Goal: Information Seeking & Learning: Compare options

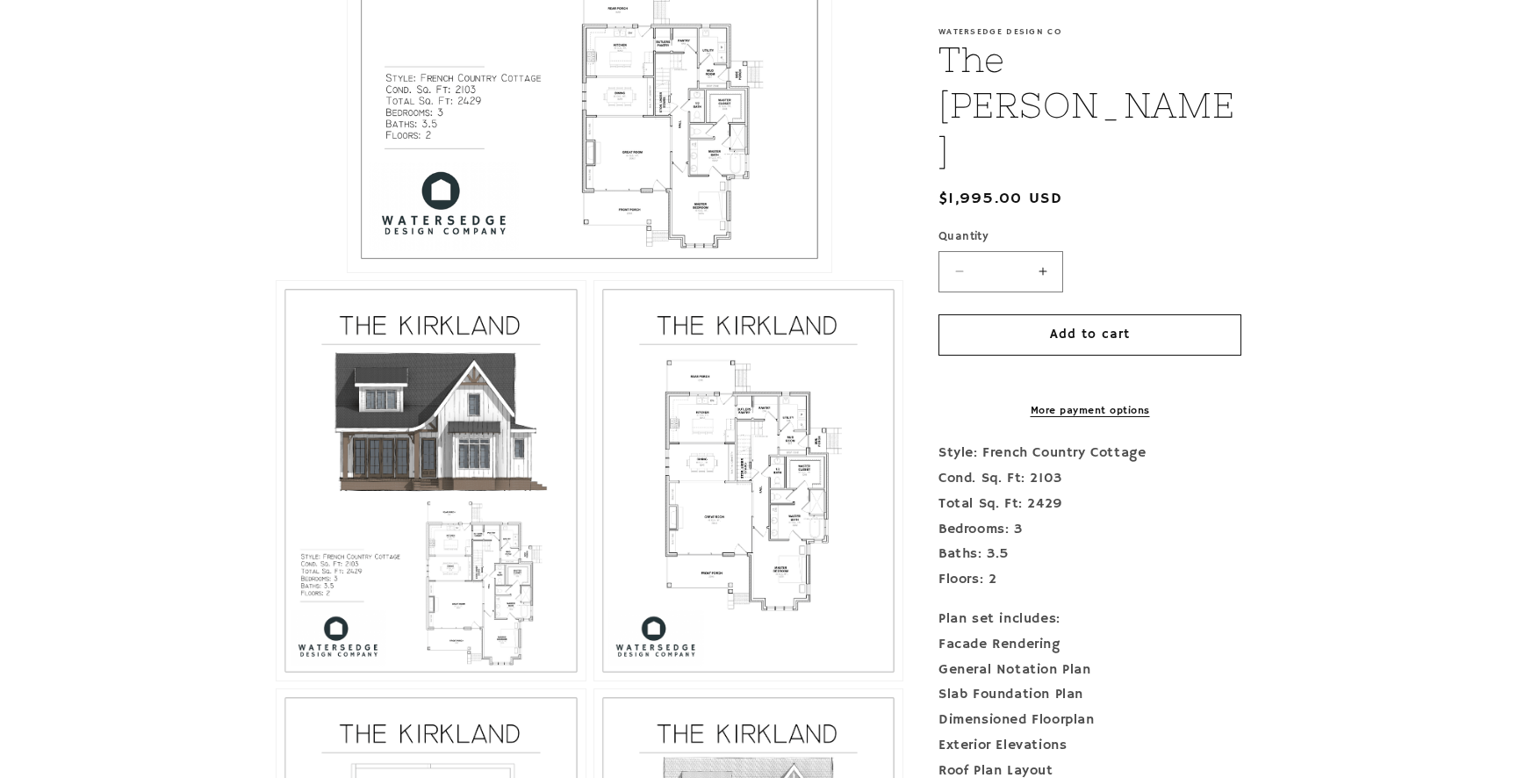
scroll to position [789, 0]
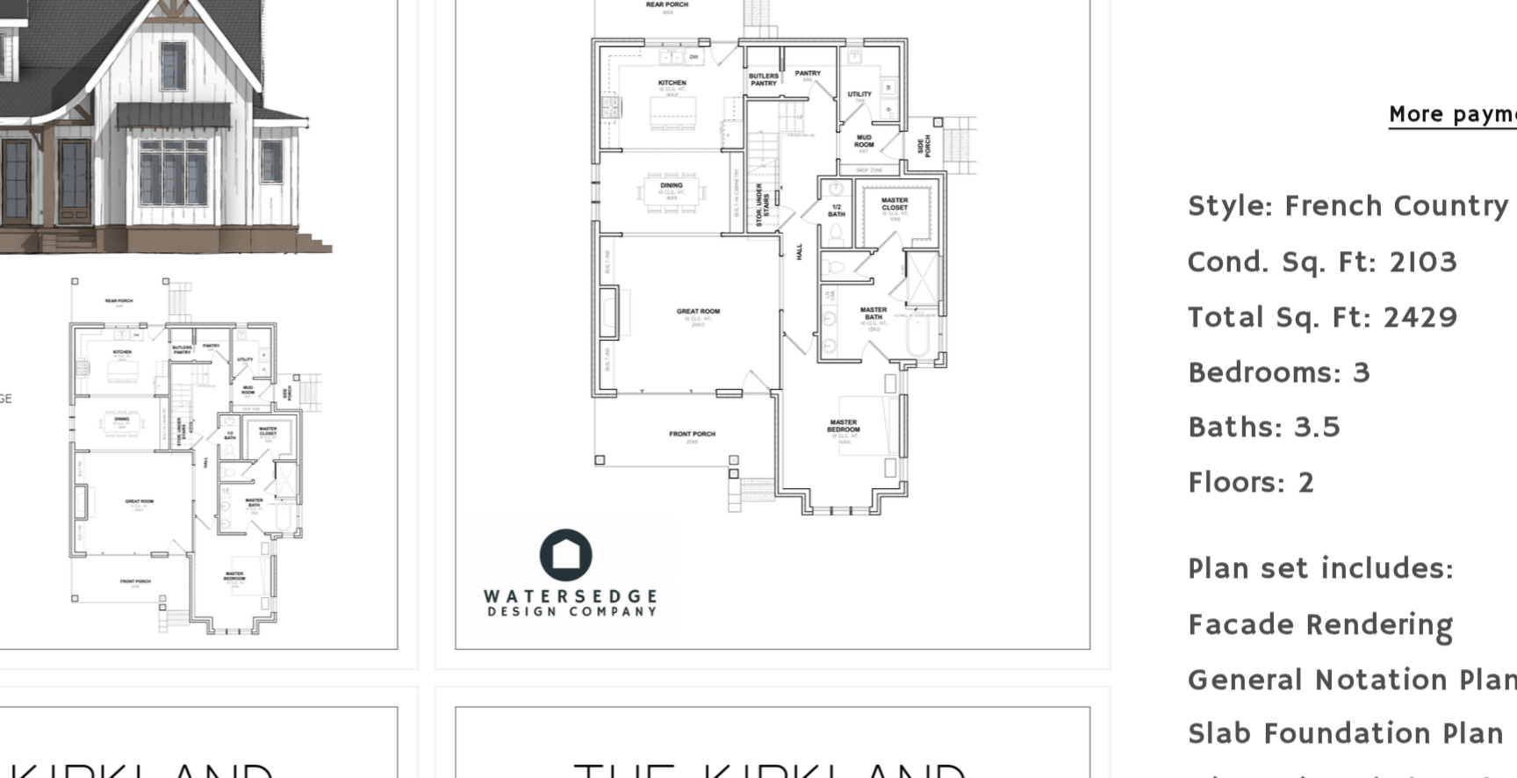
click at [594, 664] on button "Open media 3 in modal" at bounding box center [594, 664] width 0 height 0
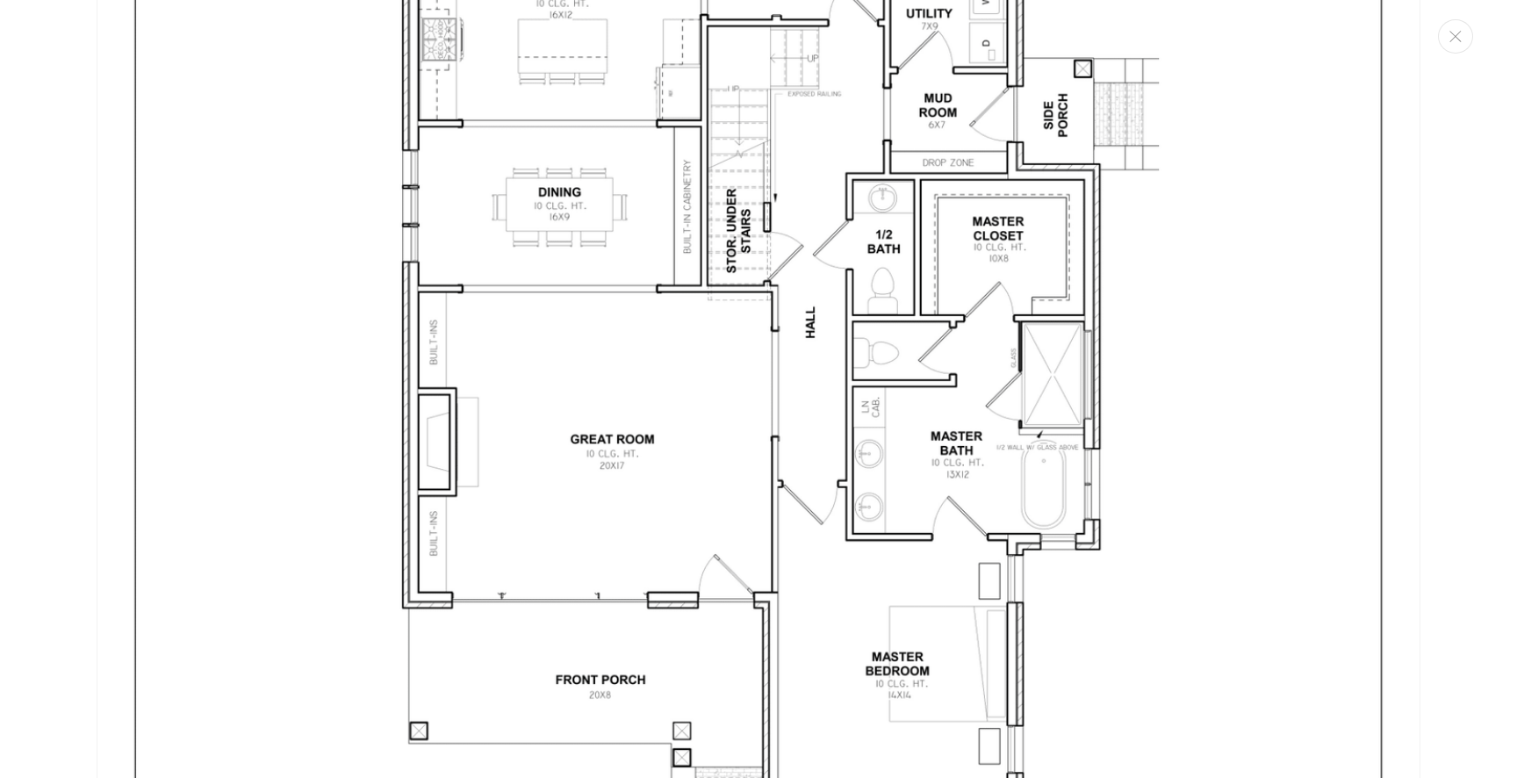
scroll to position [3787, 0]
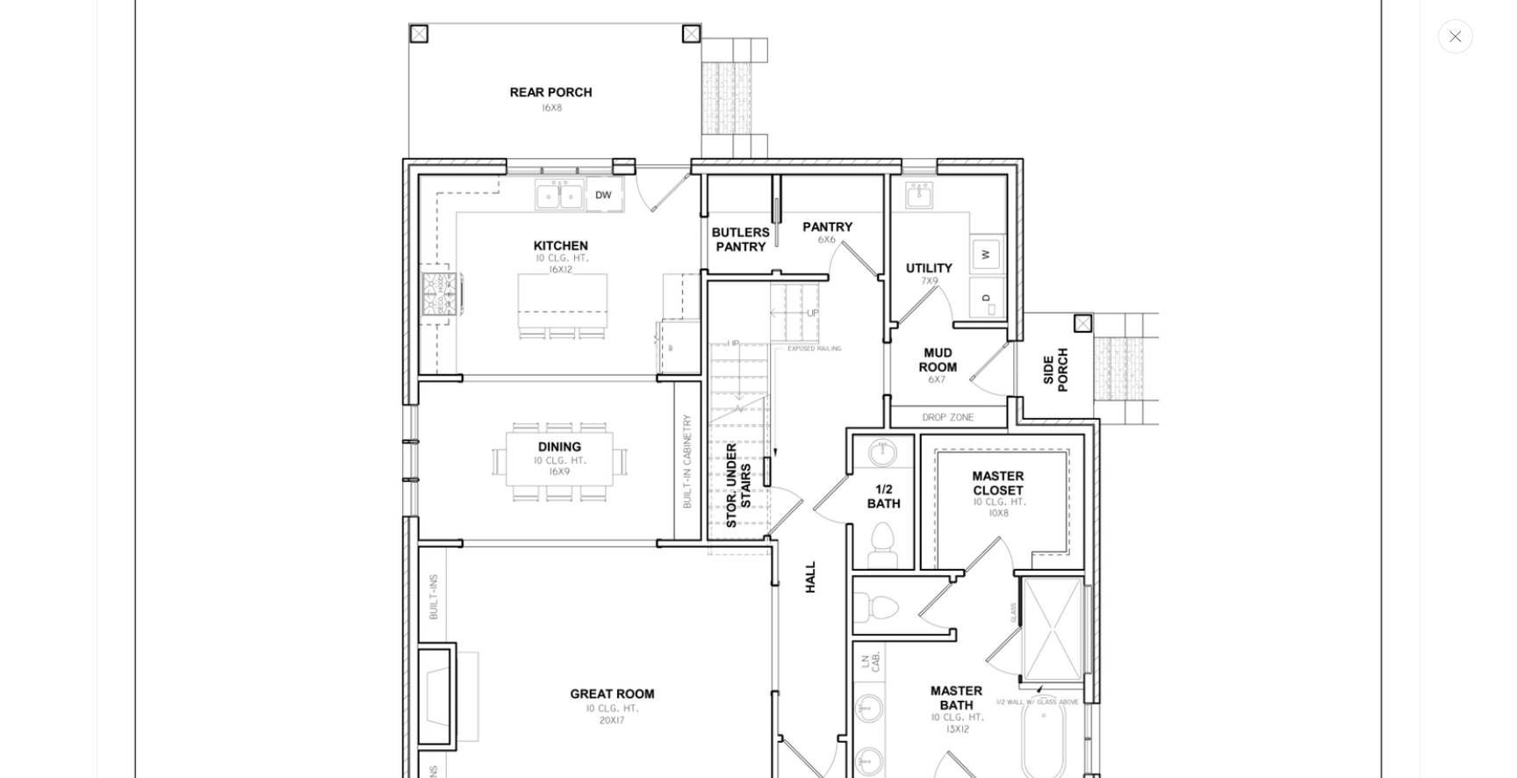
click at [1451, 25] on button "Close" at bounding box center [1455, 36] width 35 height 34
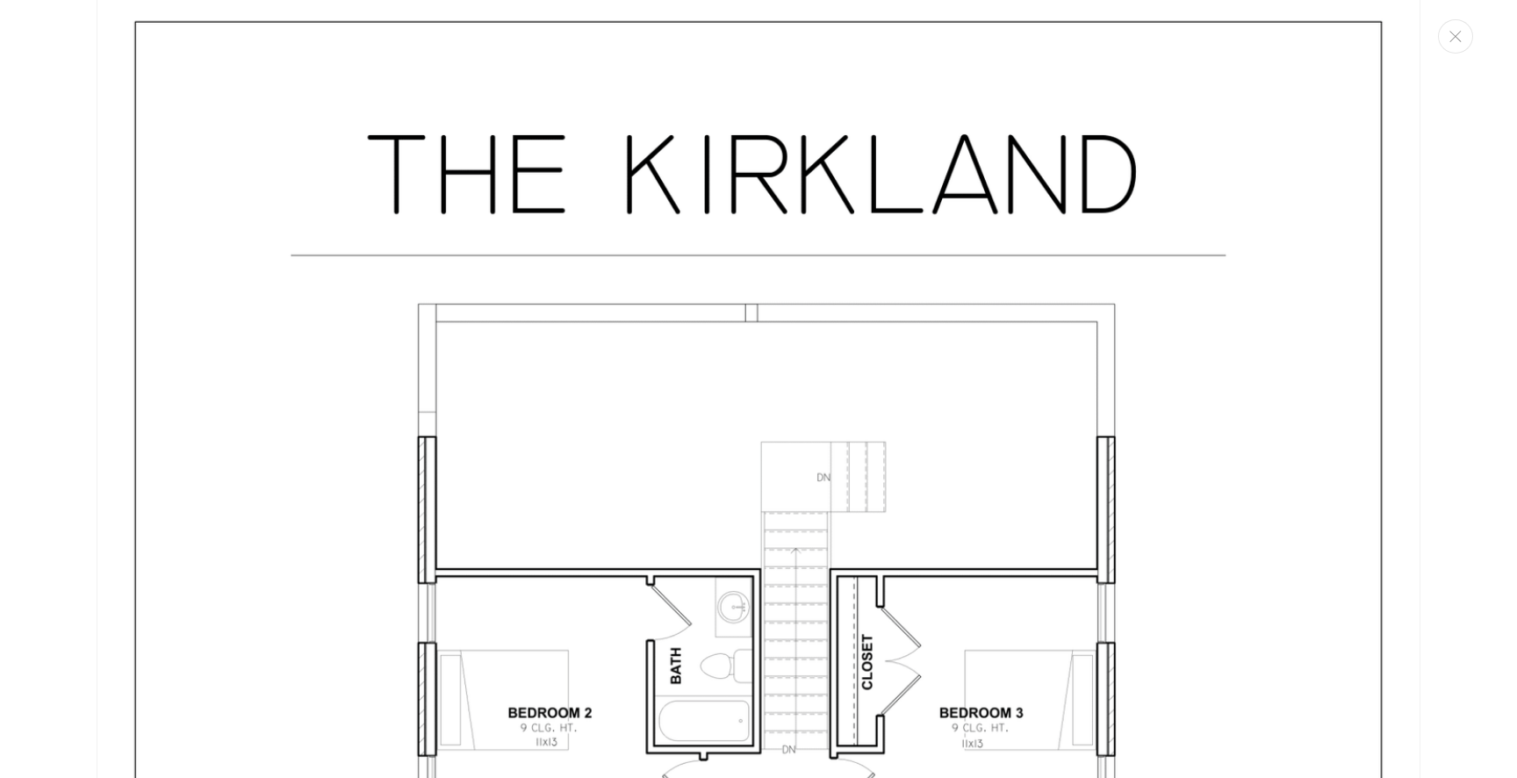
scroll to position [5146, 0]
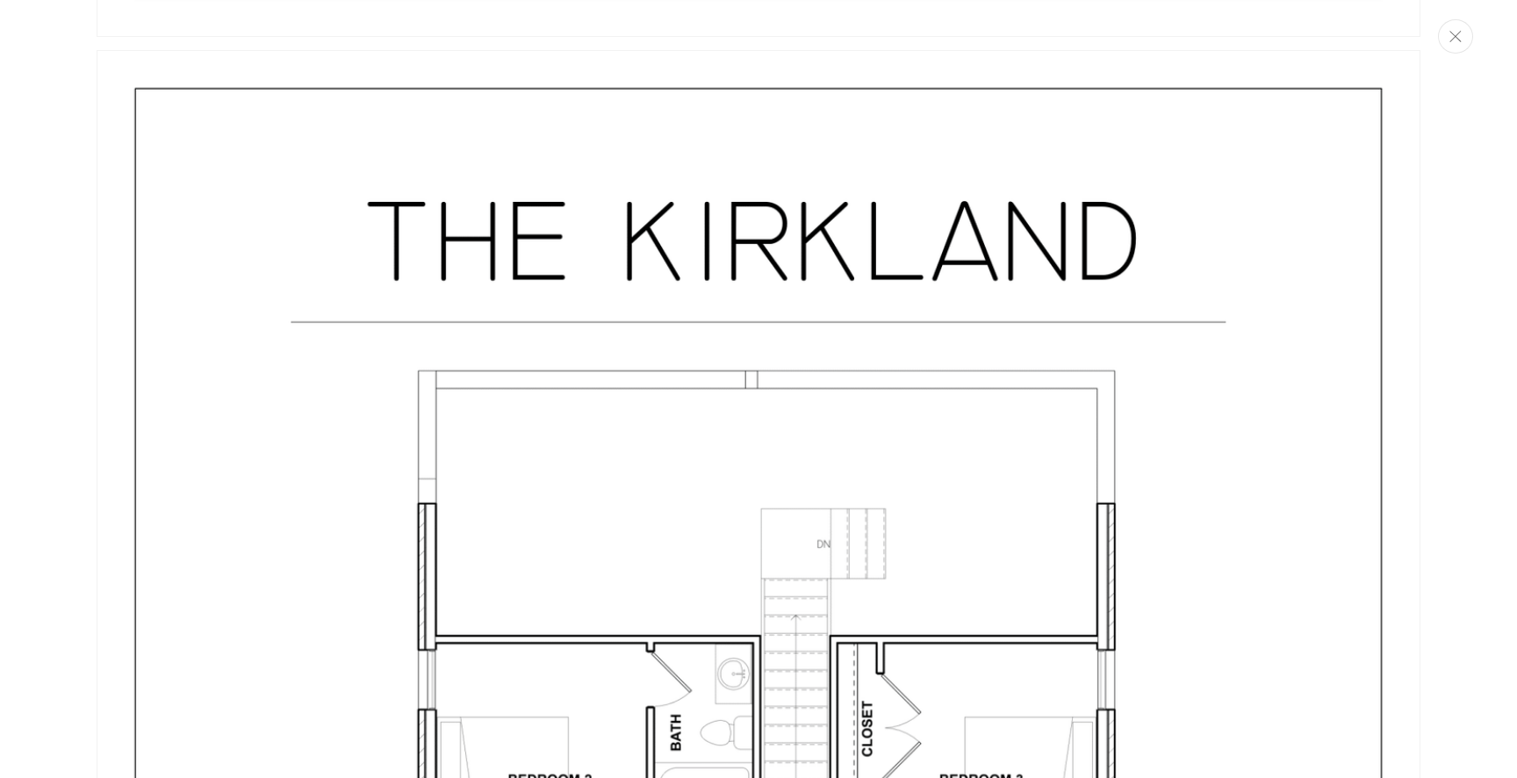
click at [1455, 41] on icon "Close" at bounding box center [1455, 36] width 12 height 11
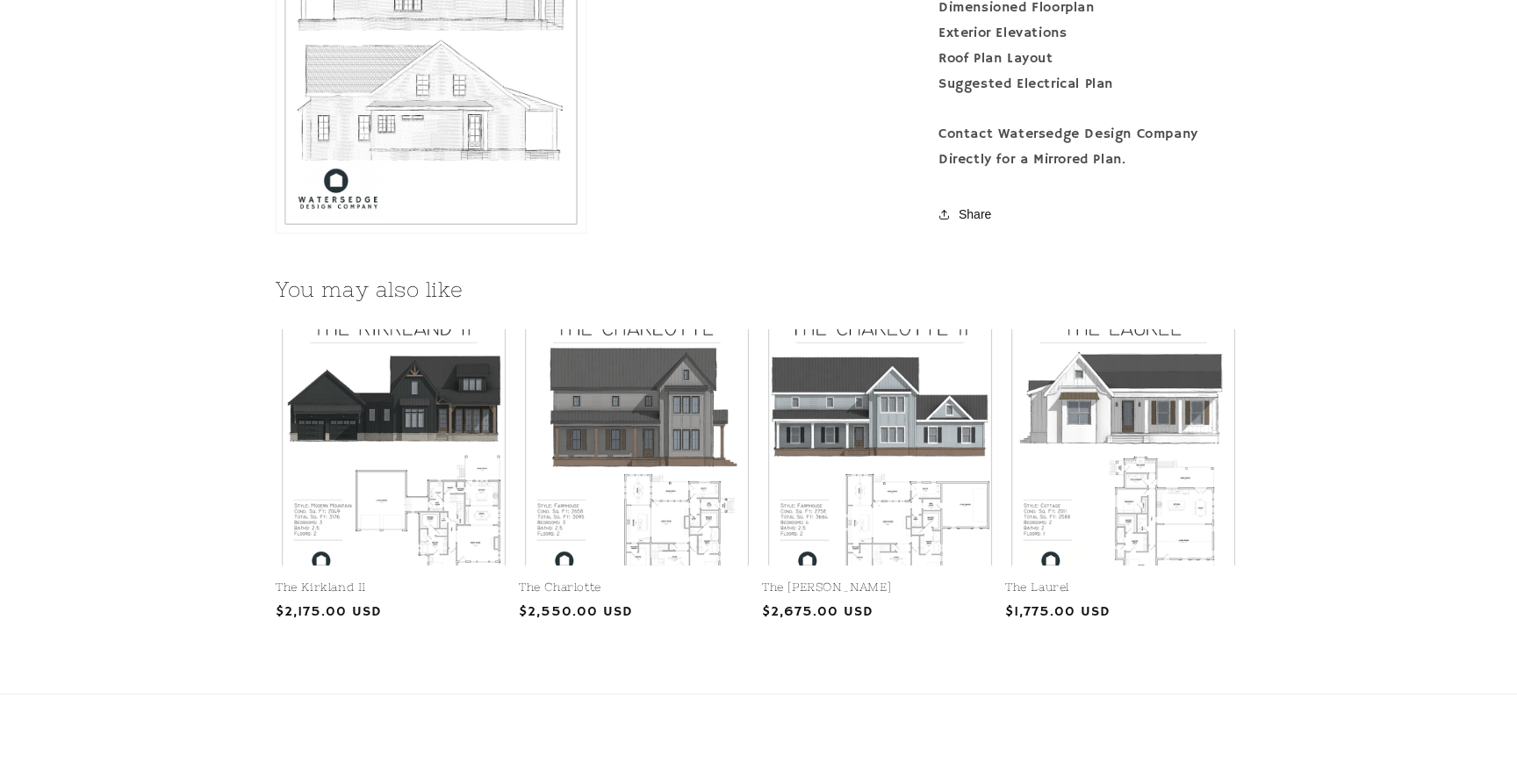
scroll to position [2038, 0]
click at [441, 579] on link "The Kirkland II" at bounding box center [394, 586] width 236 height 15
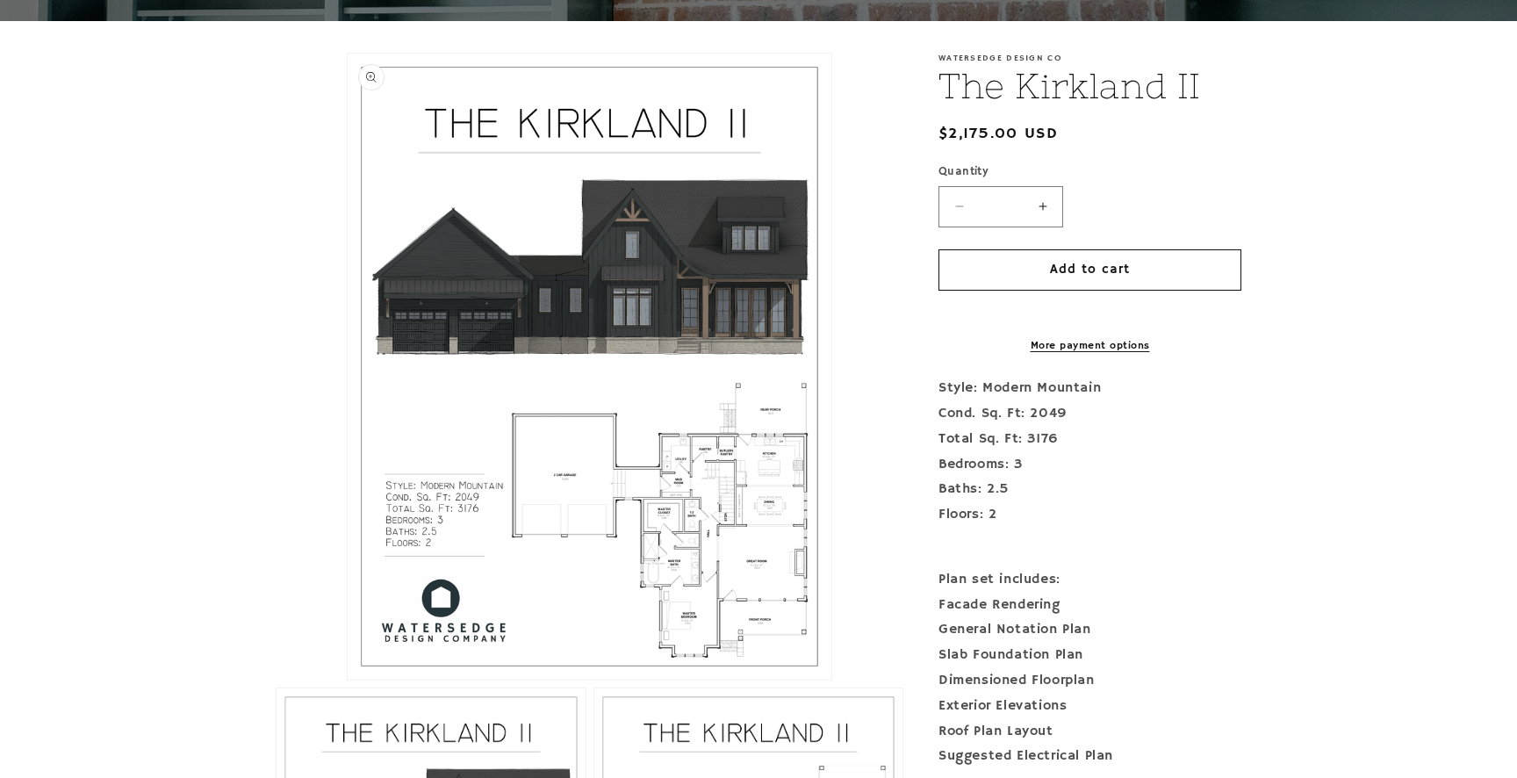
scroll to position [355, 0]
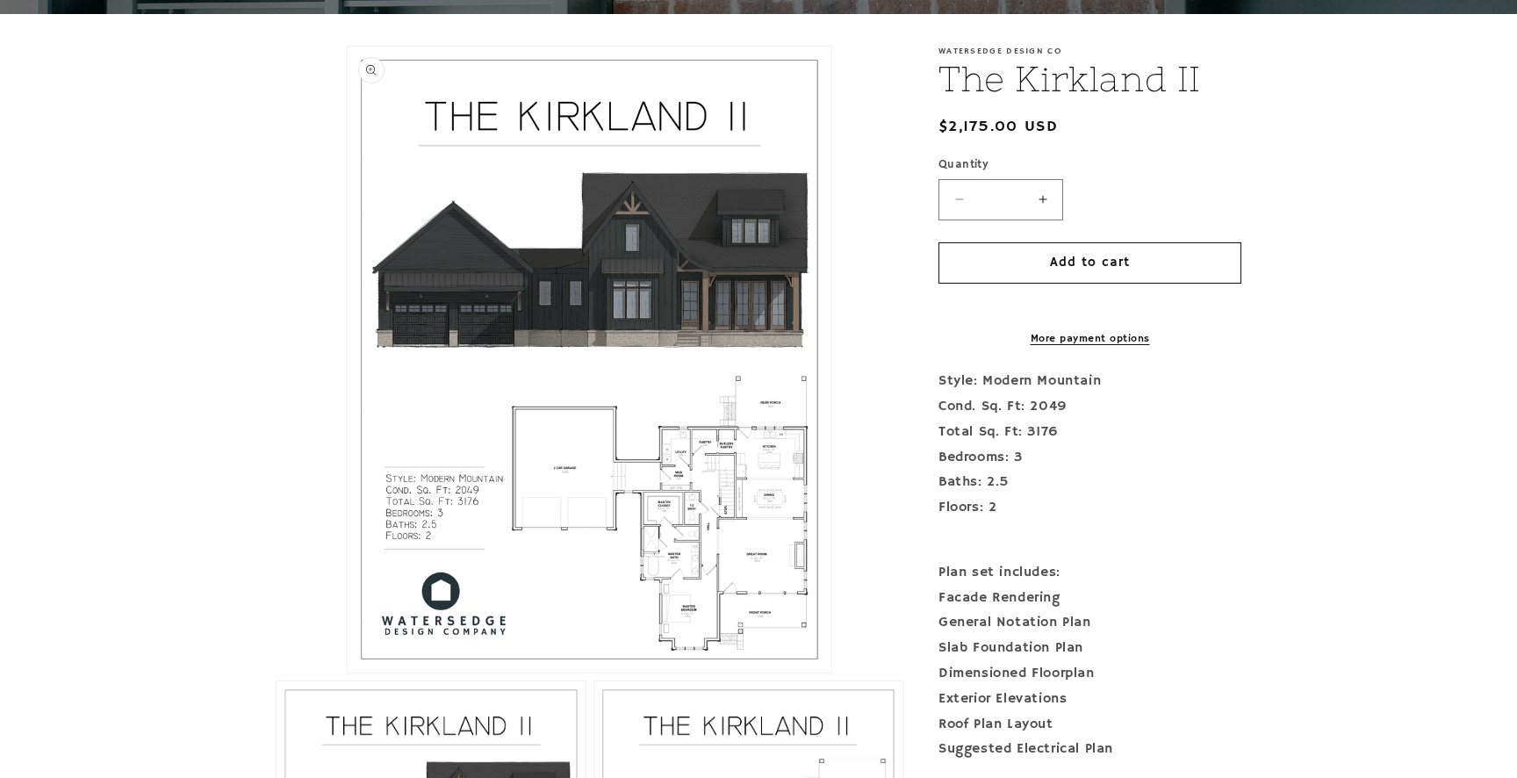
click at [348, 673] on button "Open media 1 in modal" at bounding box center [348, 673] width 0 height 0
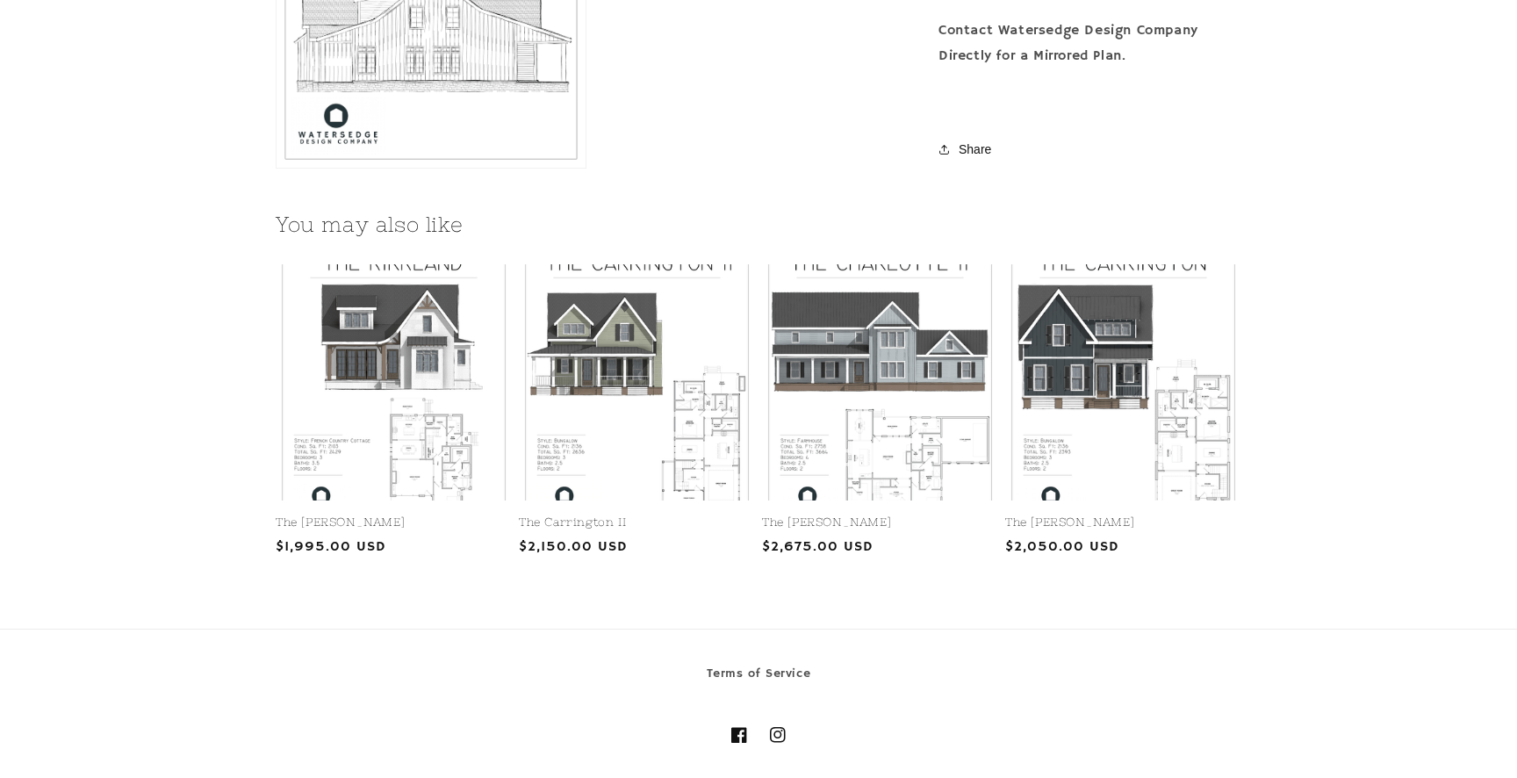
scroll to position [2111, 0]
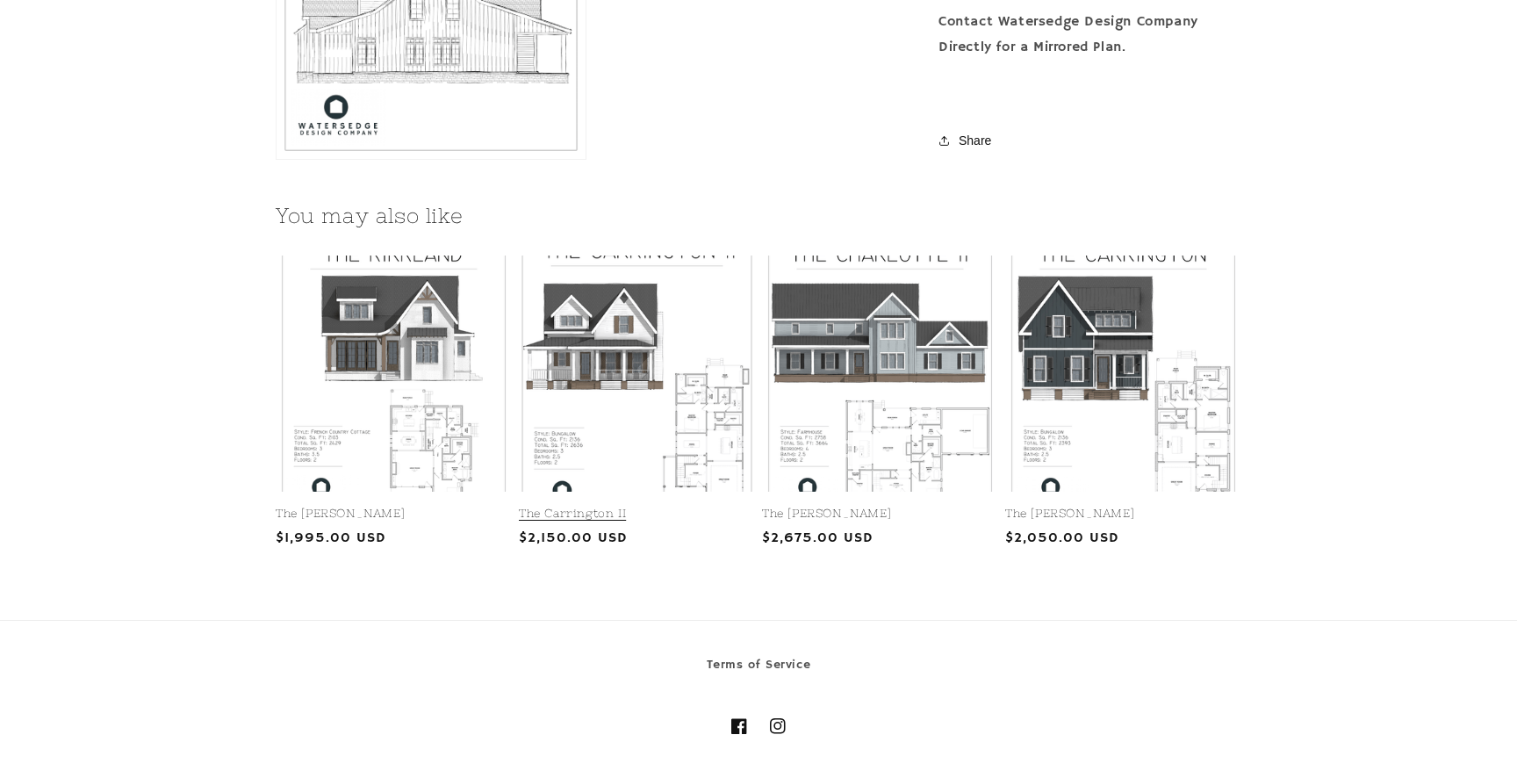
click at [695, 507] on link "The Carrington II" at bounding box center [637, 514] width 236 height 15
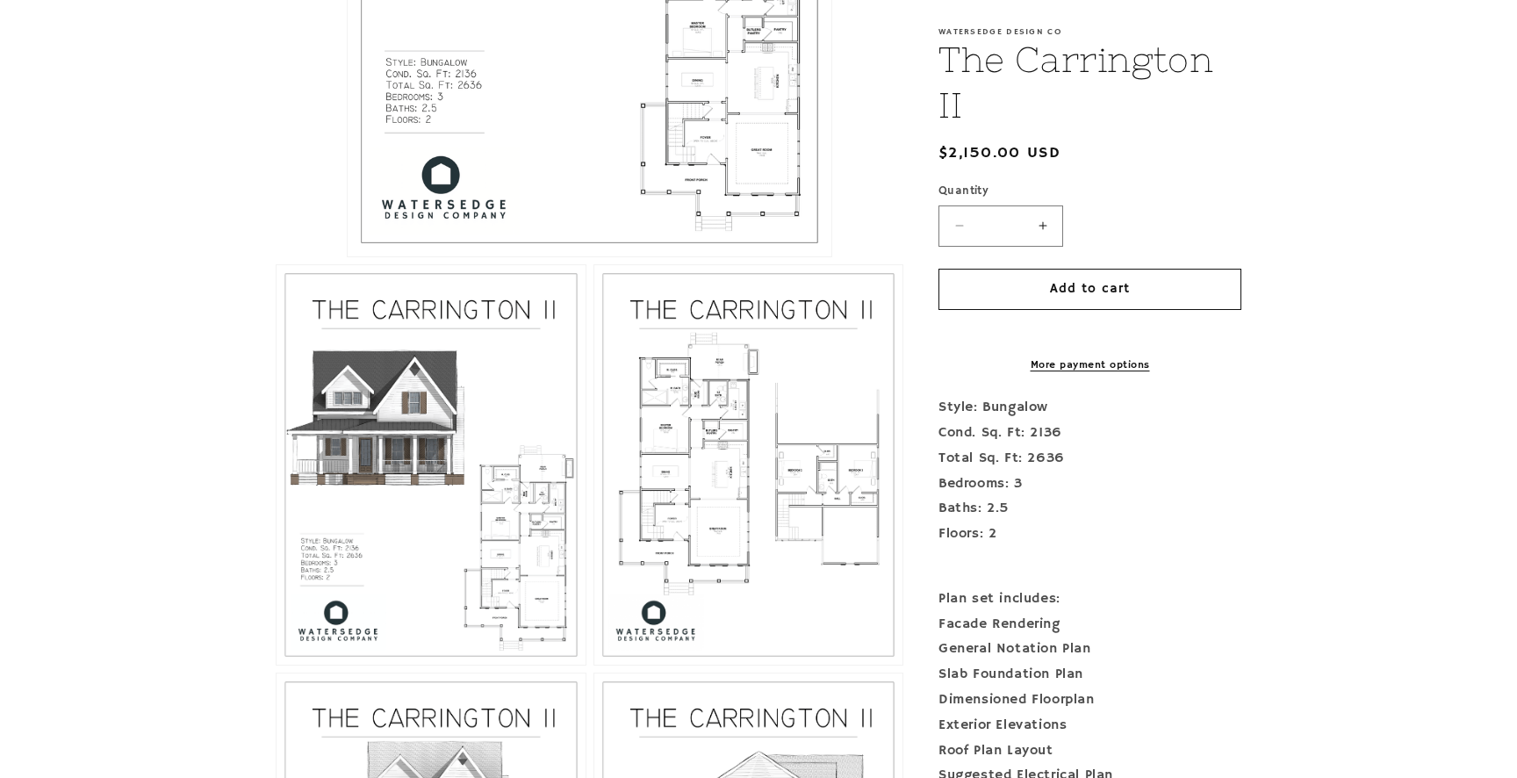
scroll to position [962, 0]
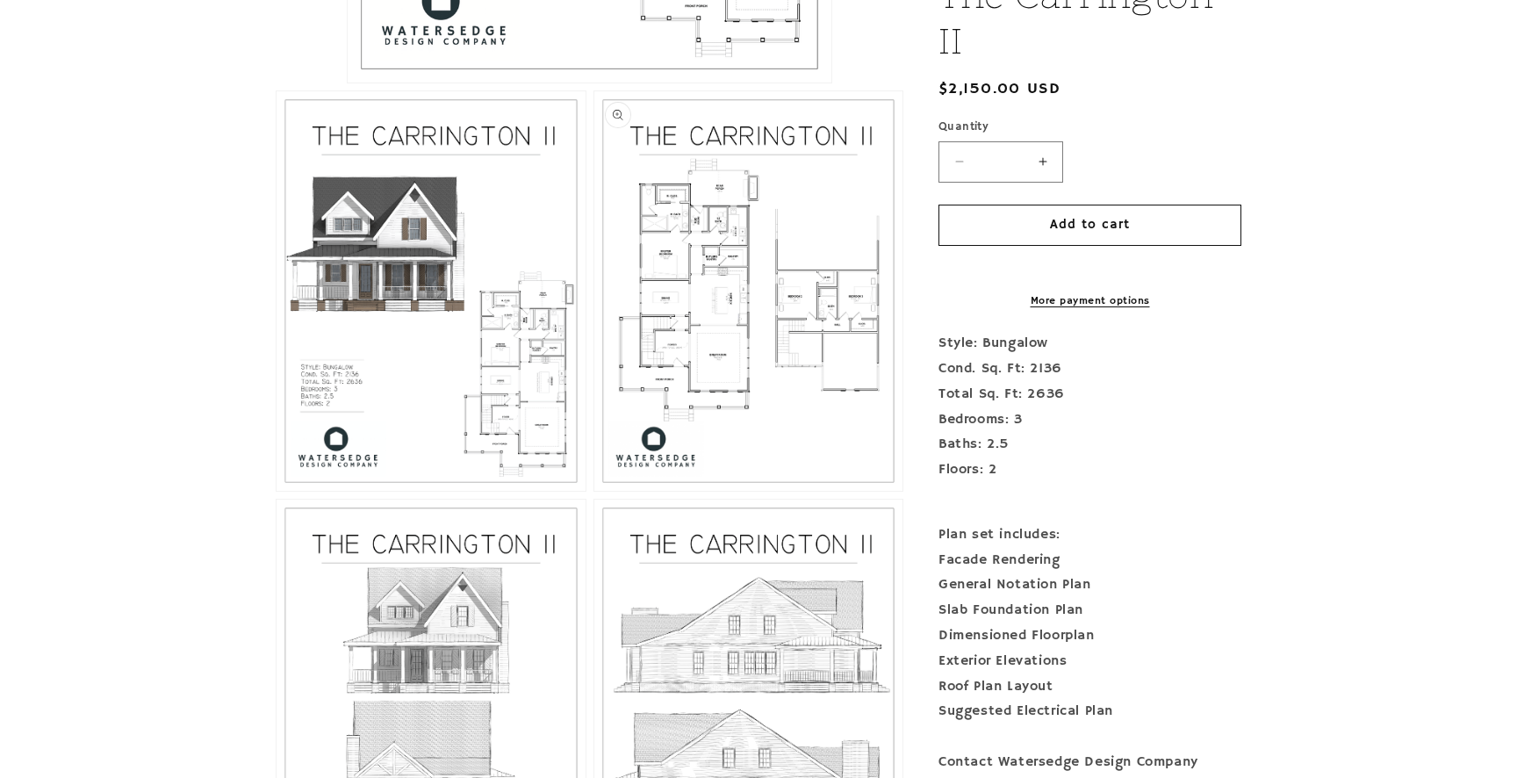
click at [594, 491] on button "Open media 3 in modal" at bounding box center [594, 491] width 0 height 0
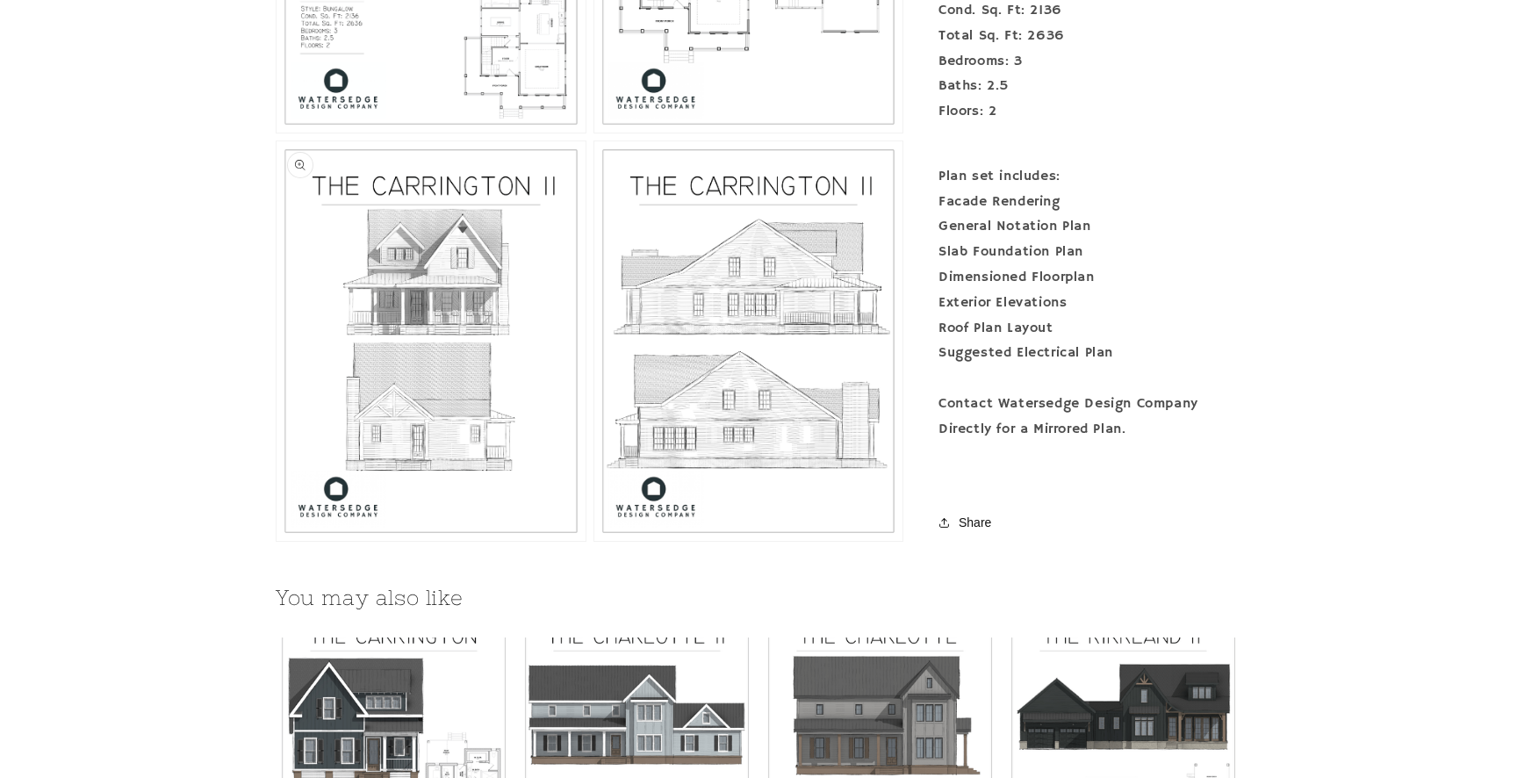
scroll to position [1337, 0]
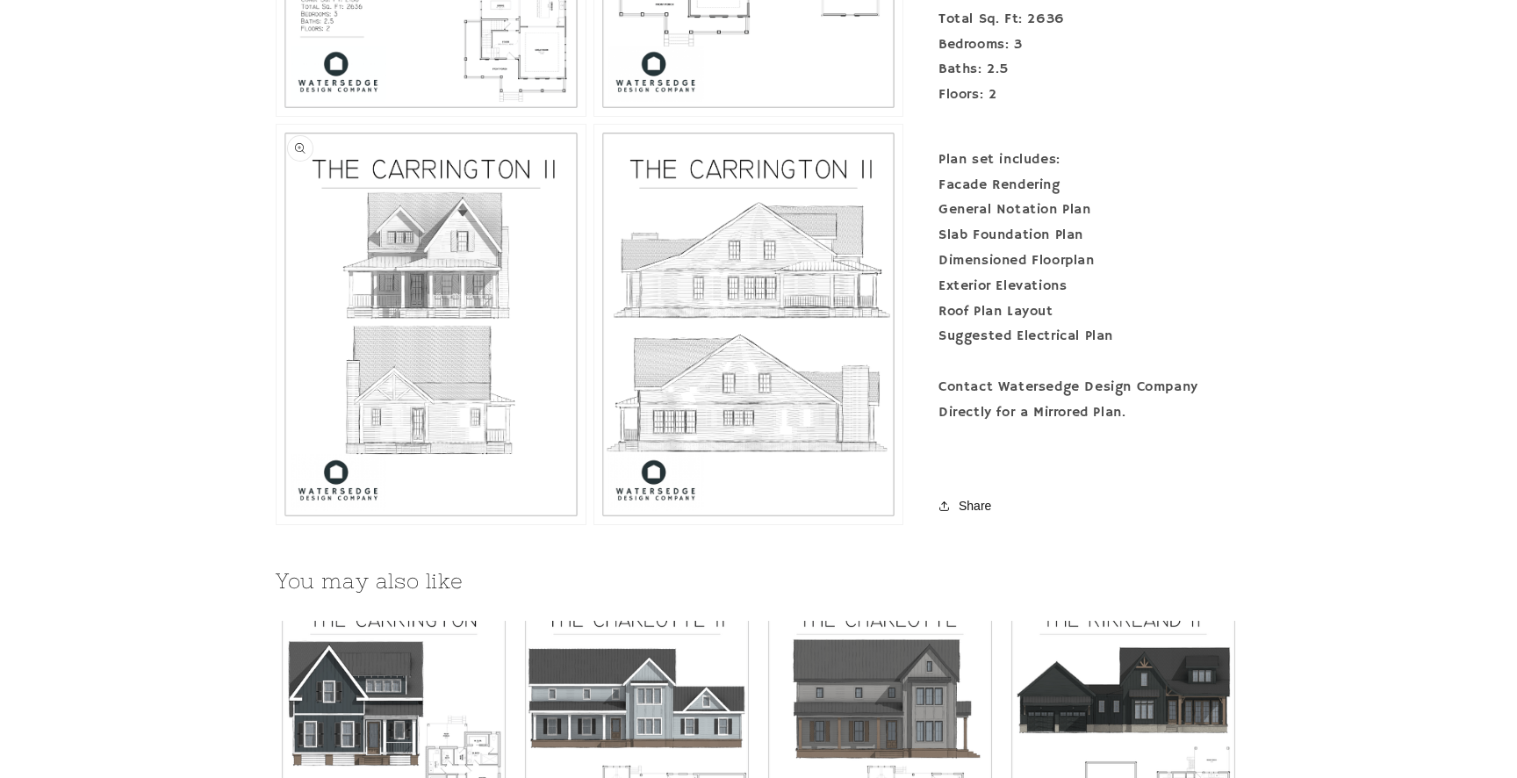
click at [277, 524] on button "Open media 4 in modal" at bounding box center [277, 524] width 0 height 0
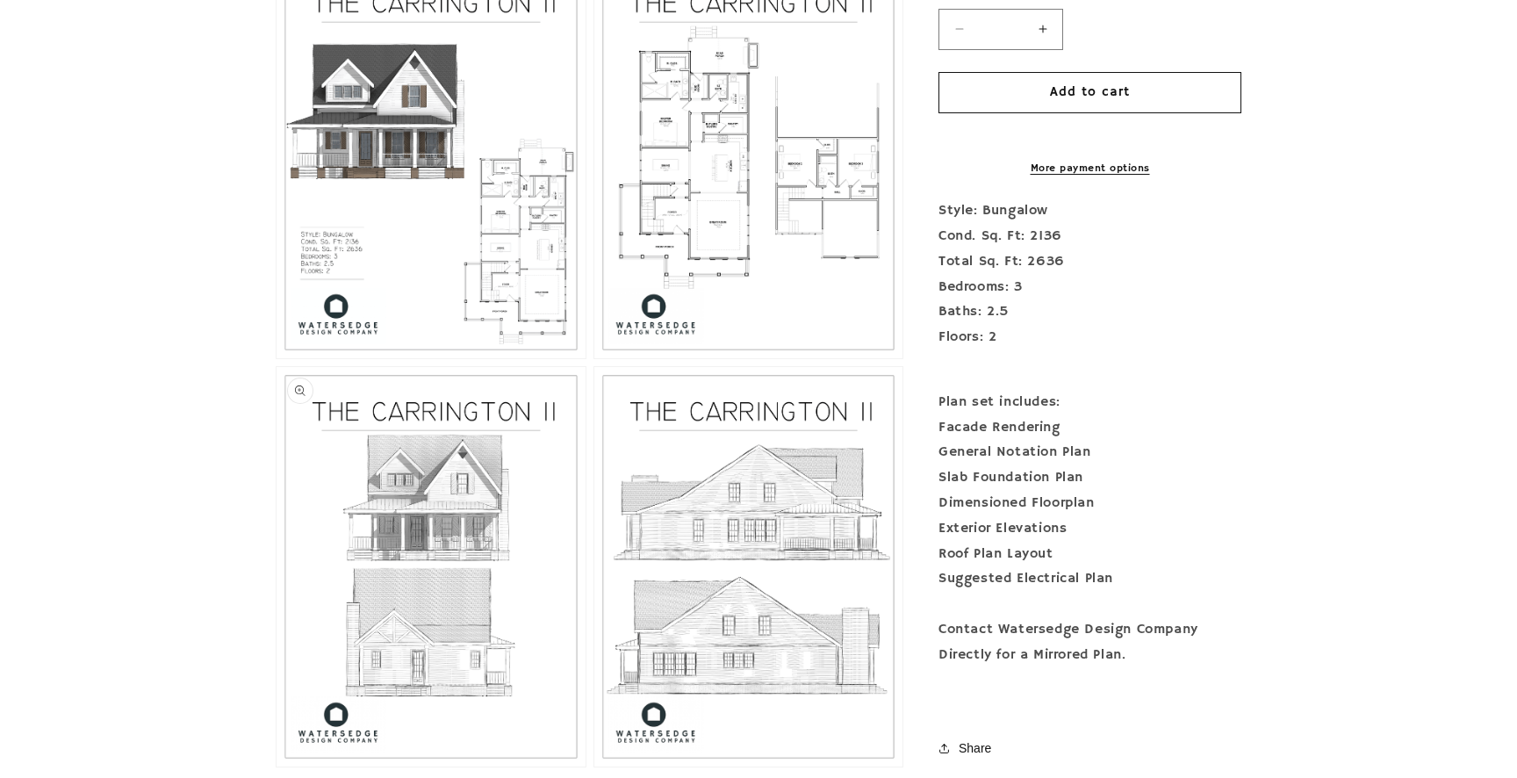
scroll to position [1103, 0]
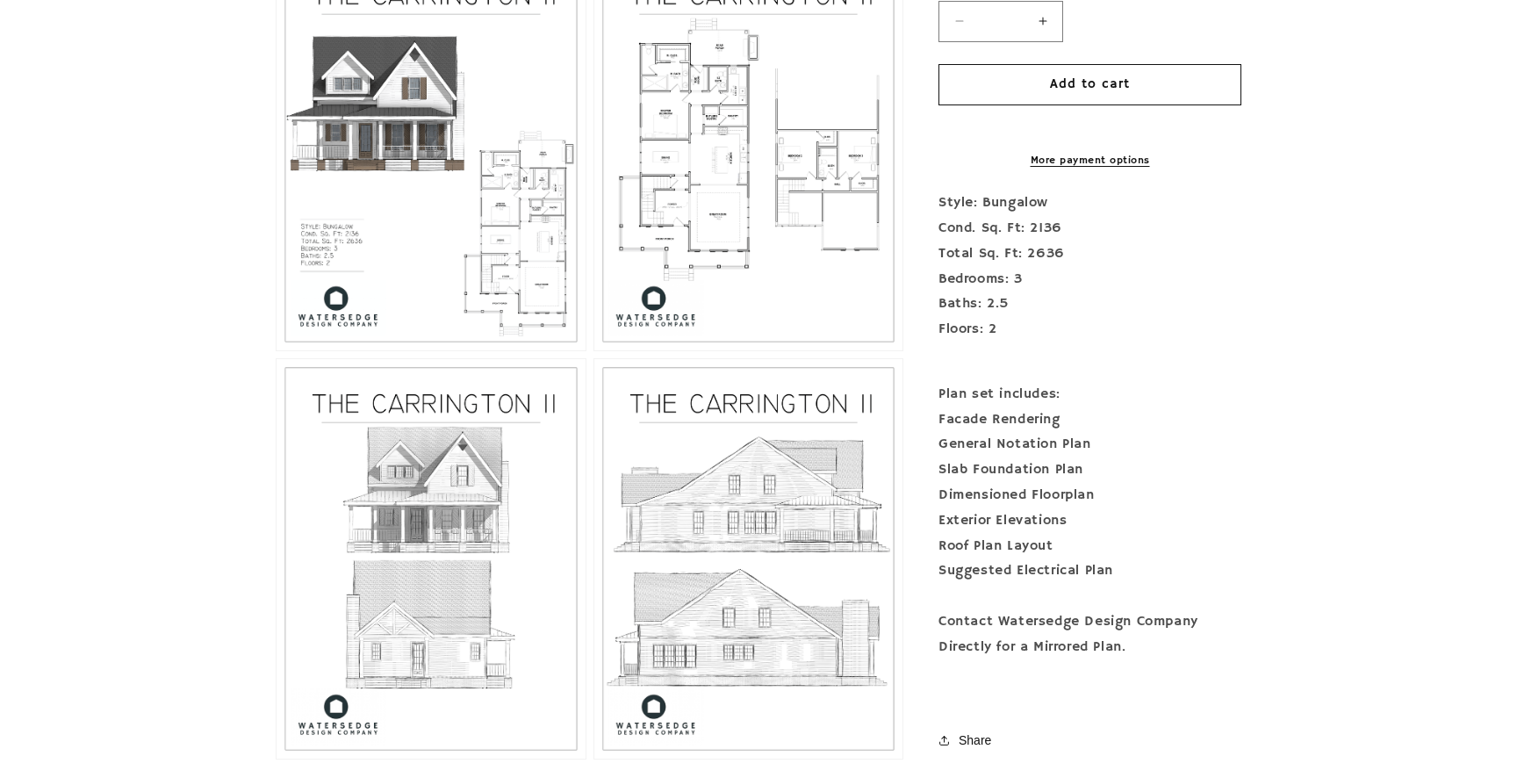
click at [277, 350] on button "Open media 2 in modal" at bounding box center [277, 350] width 0 height 0
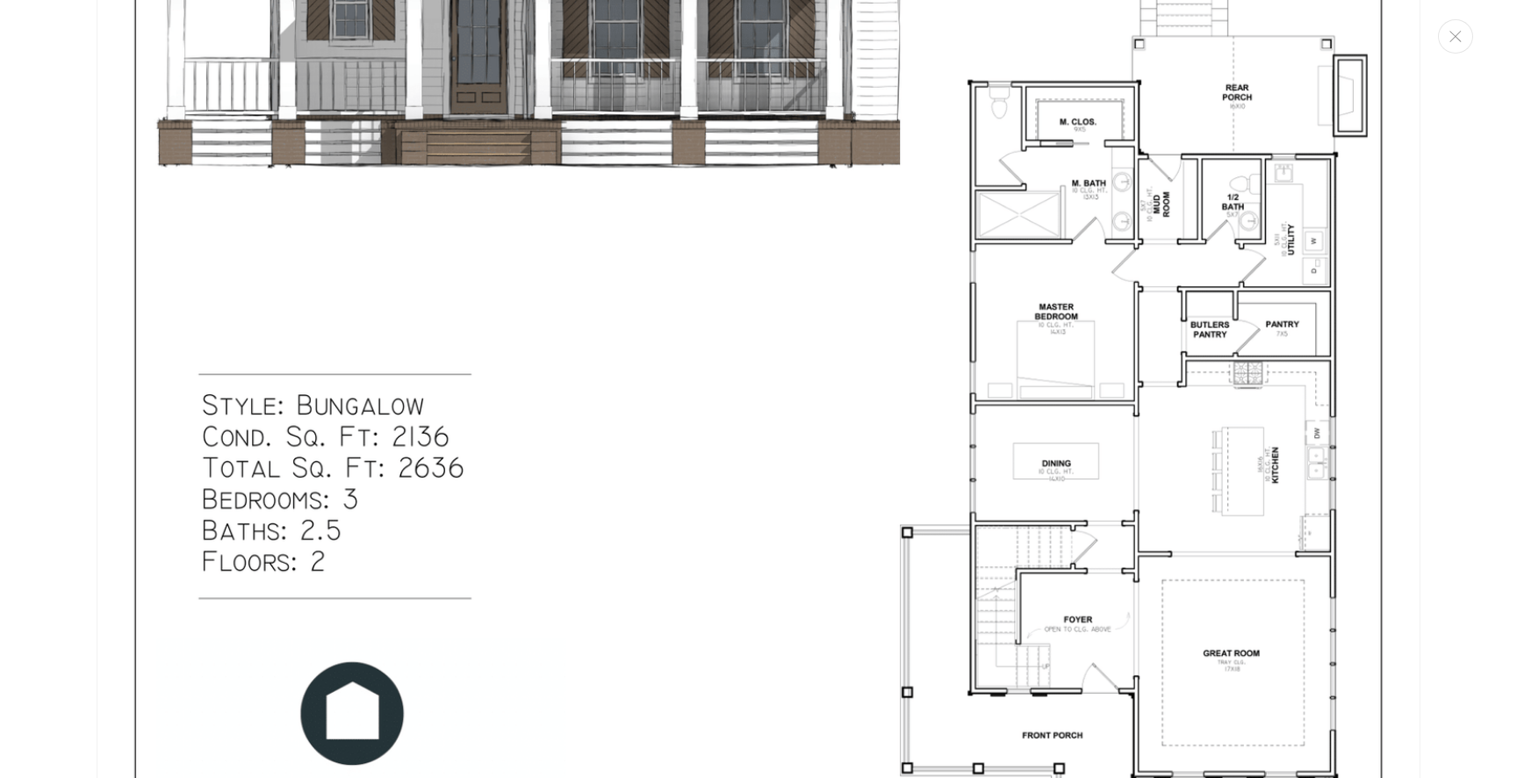
scroll to position [2607, 0]
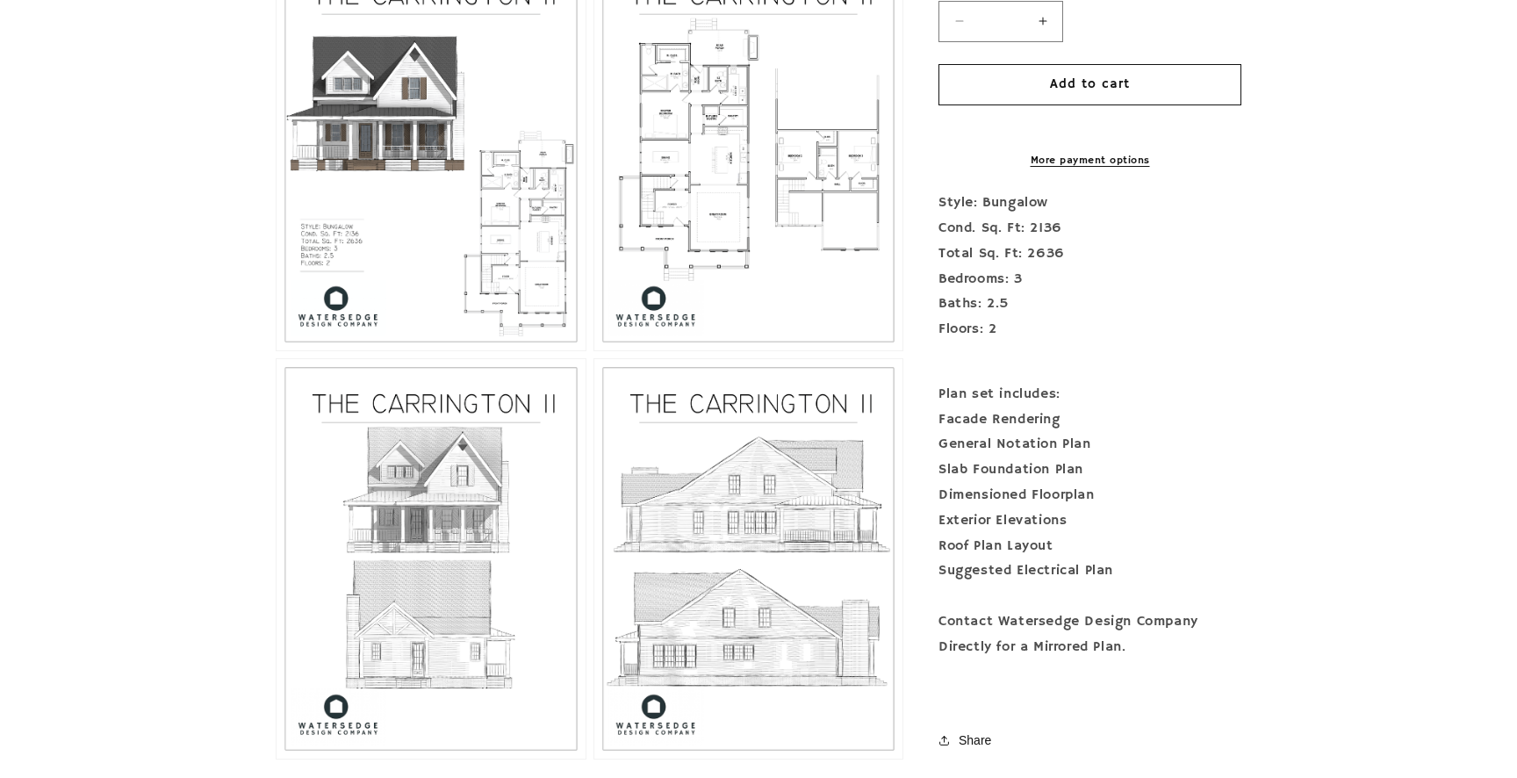
click at [594, 350] on button "Open media 3 in modal" at bounding box center [594, 350] width 0 height 0
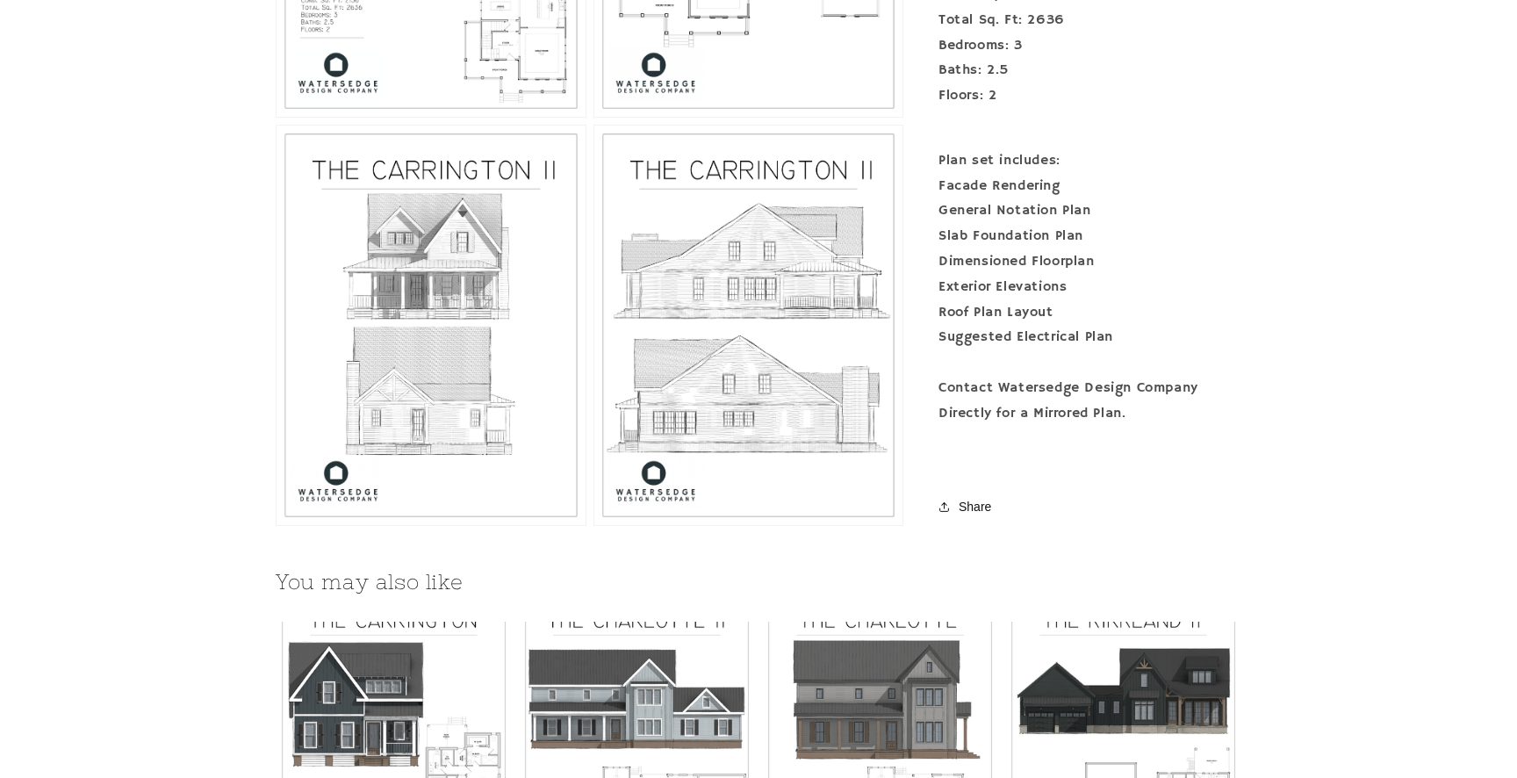
scroll to position [1334, 0]
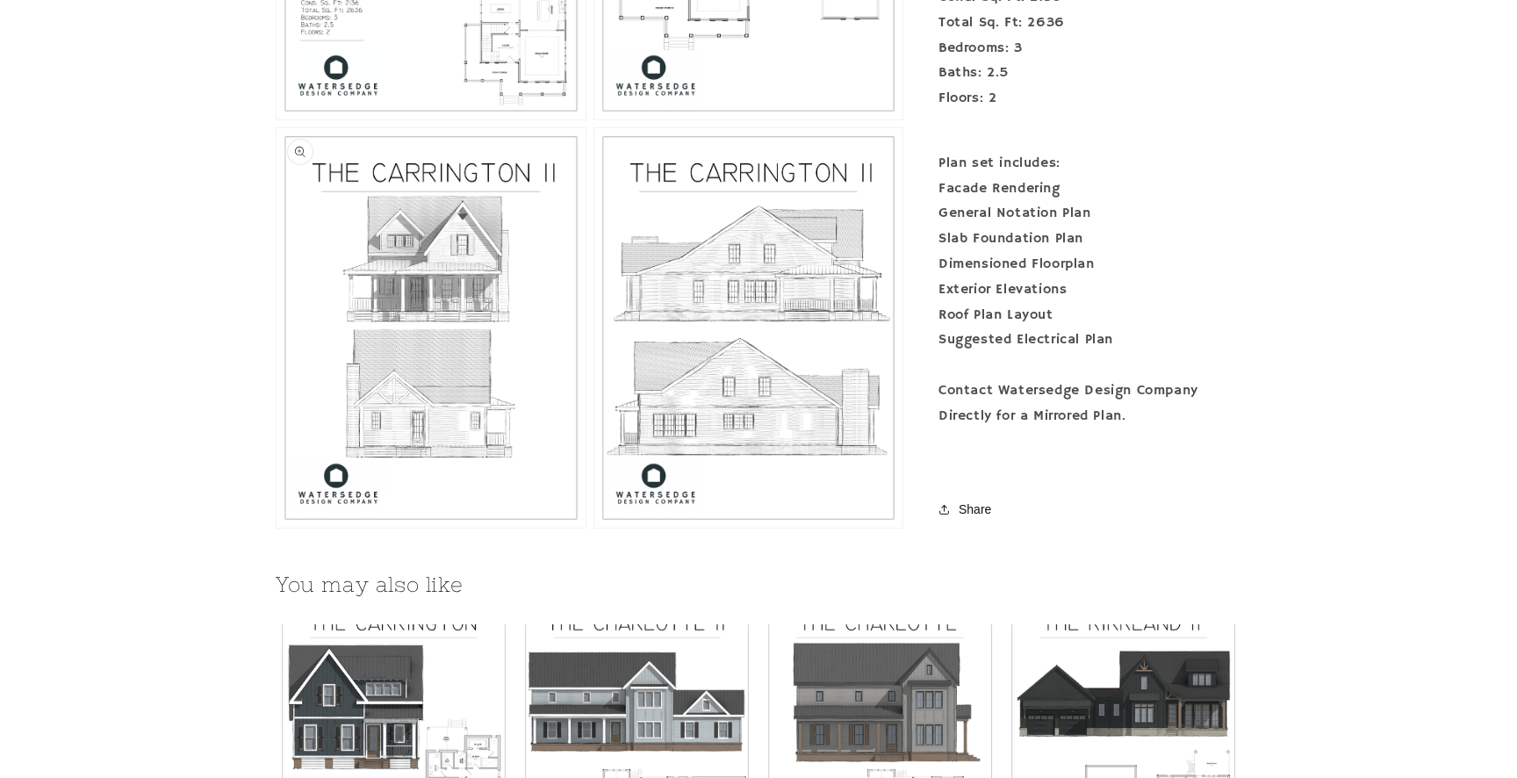
click at [277, 528] on button "Open media 4 in modal" at bounding box center [277, 528] width 0 height 0
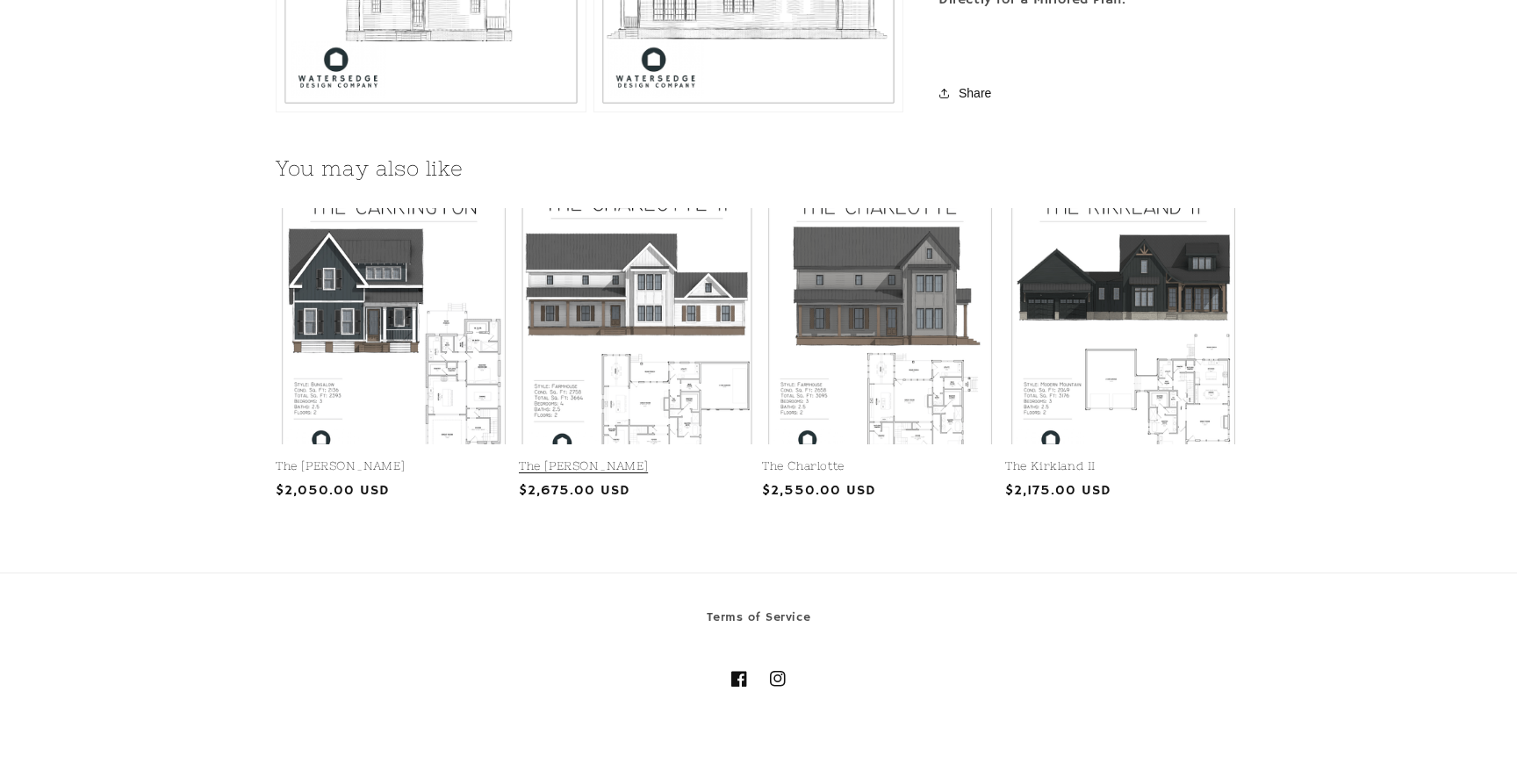
scroll to position [1754, 0]
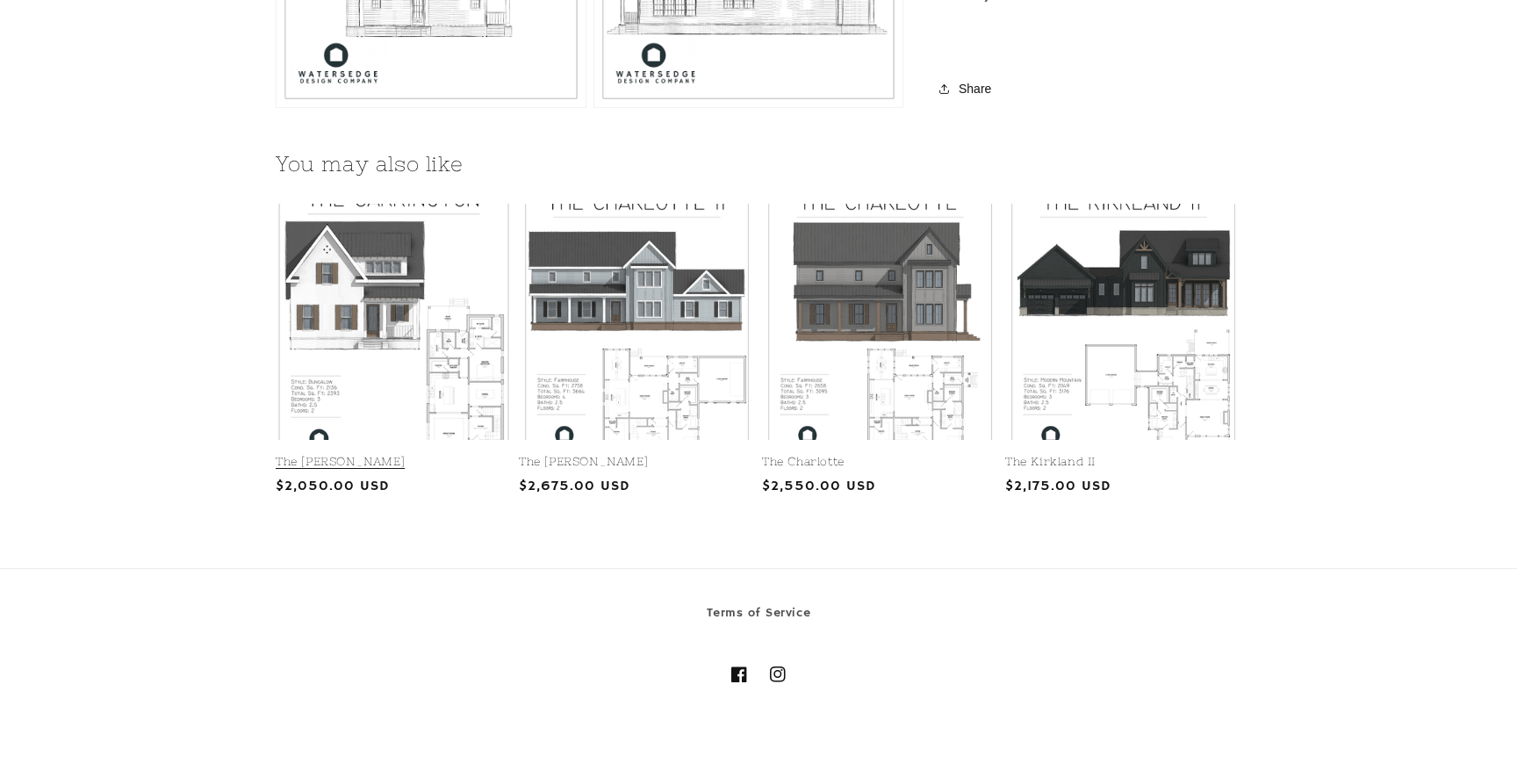
click at [381, 455] on link "The [PERSON_NAME]" at bounding box center [394, 462] width 236 height 15
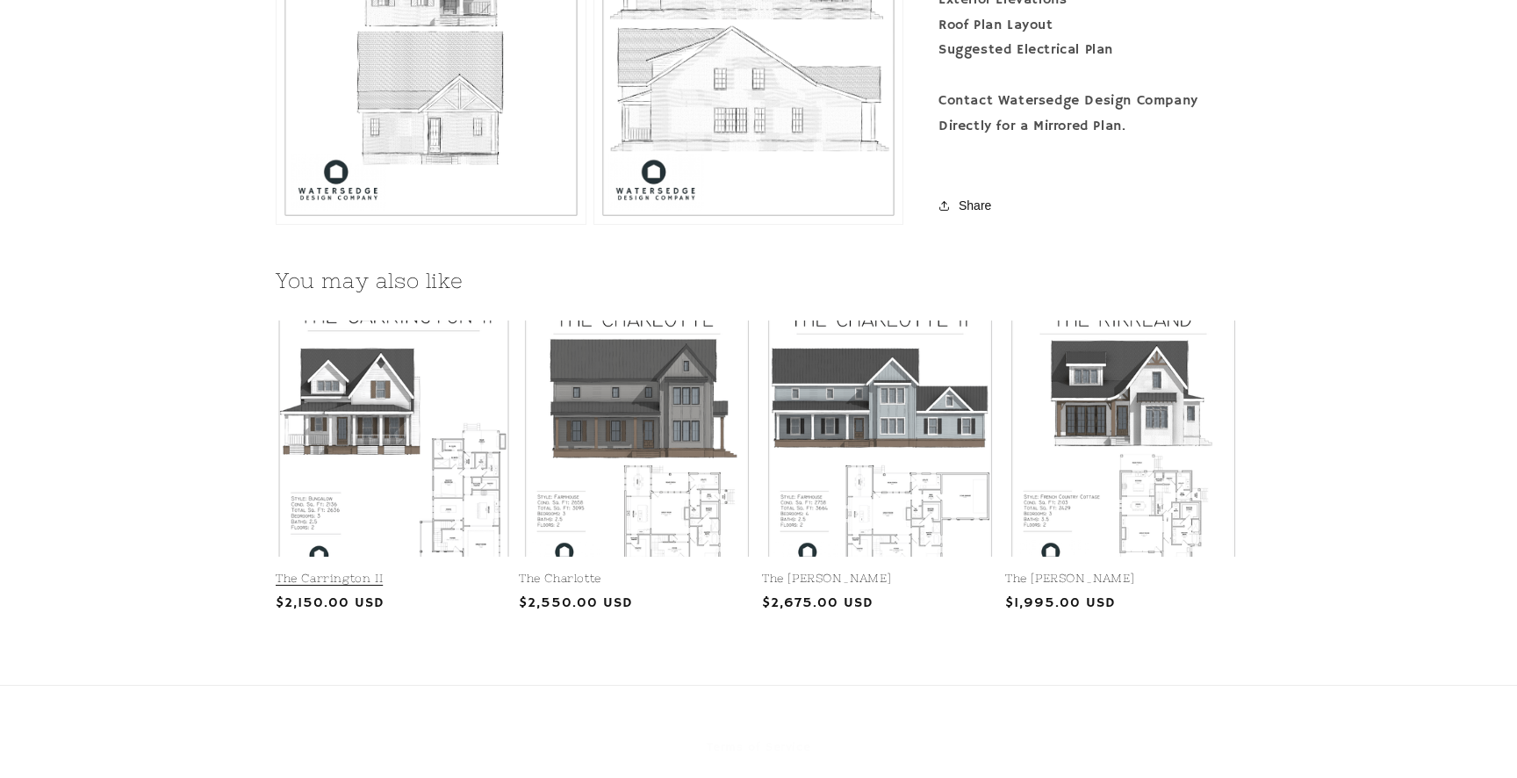
scroll to position [1641, 0]
